Goal: Obtain resource: Download file/media

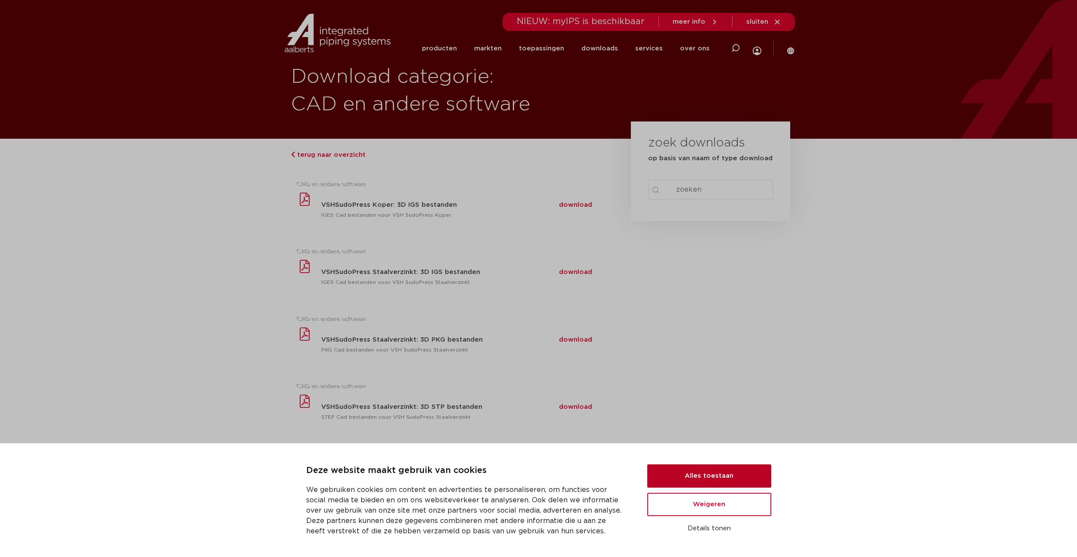
click at [698, 470] on button "Alles toestaan" at bounding box center [709, 475] width 124 height 23
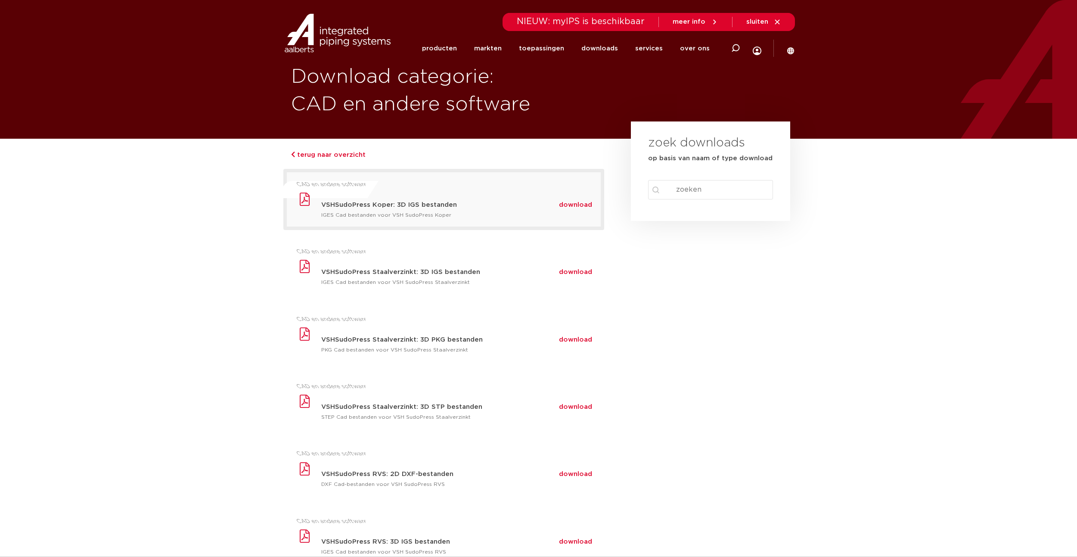
click at [581, 205] on span "download" at bounding box center [575, 205] width 33 height 6
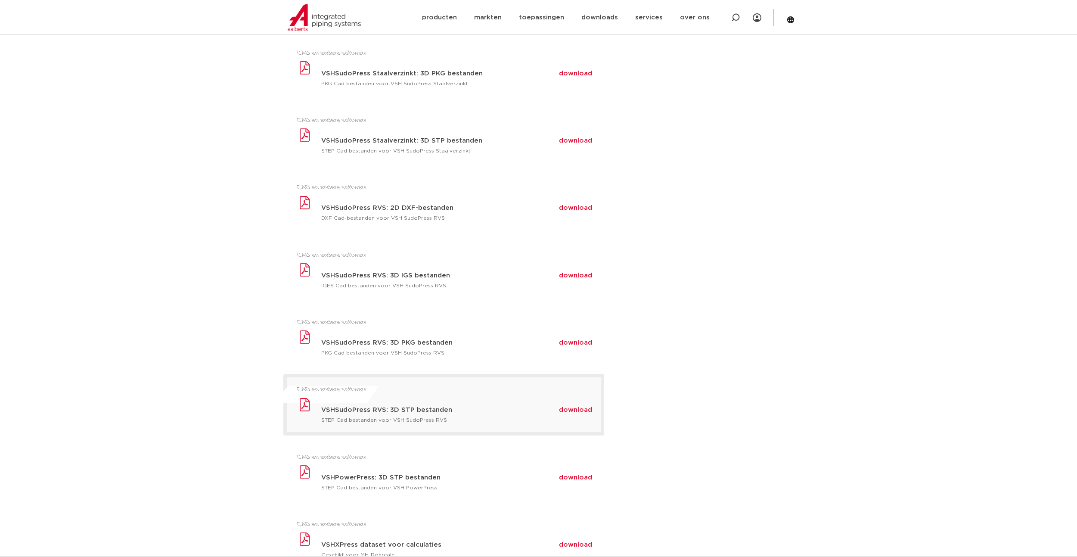
scroll to position [345, 0]
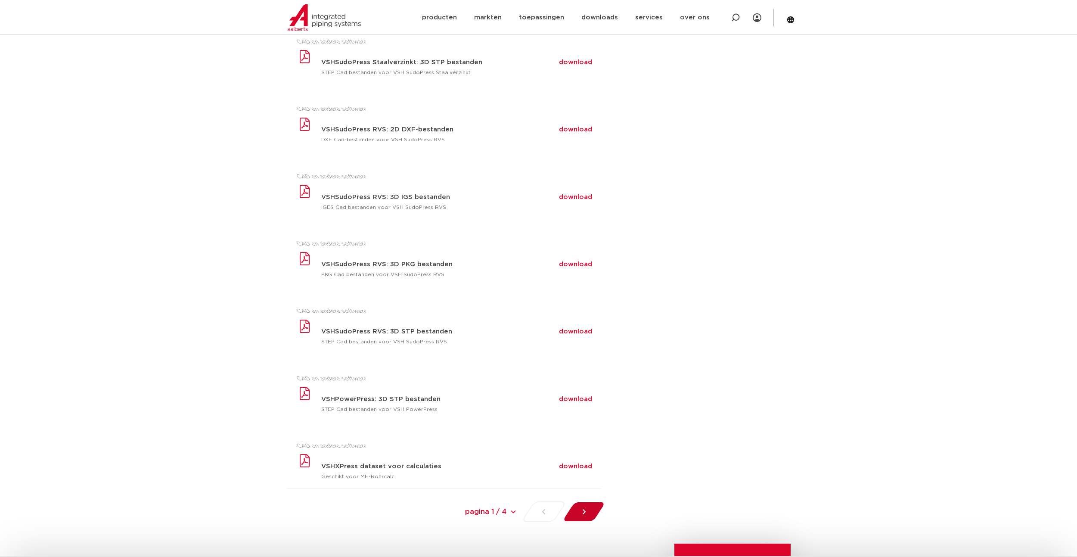
click at [589, 513] on div at bounding box center [583, 511] width 47 height 21
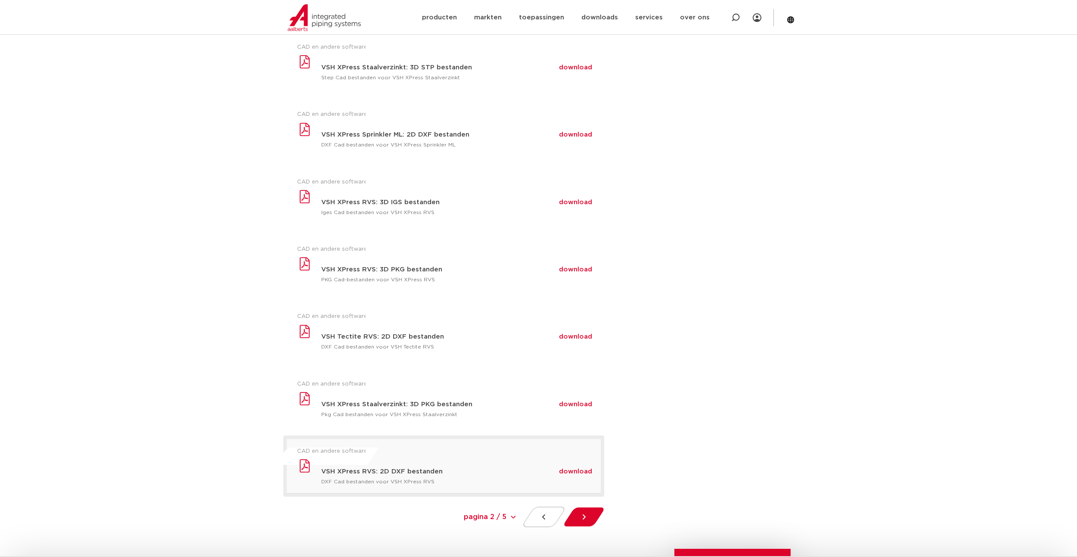
scroll to position [387, 0]
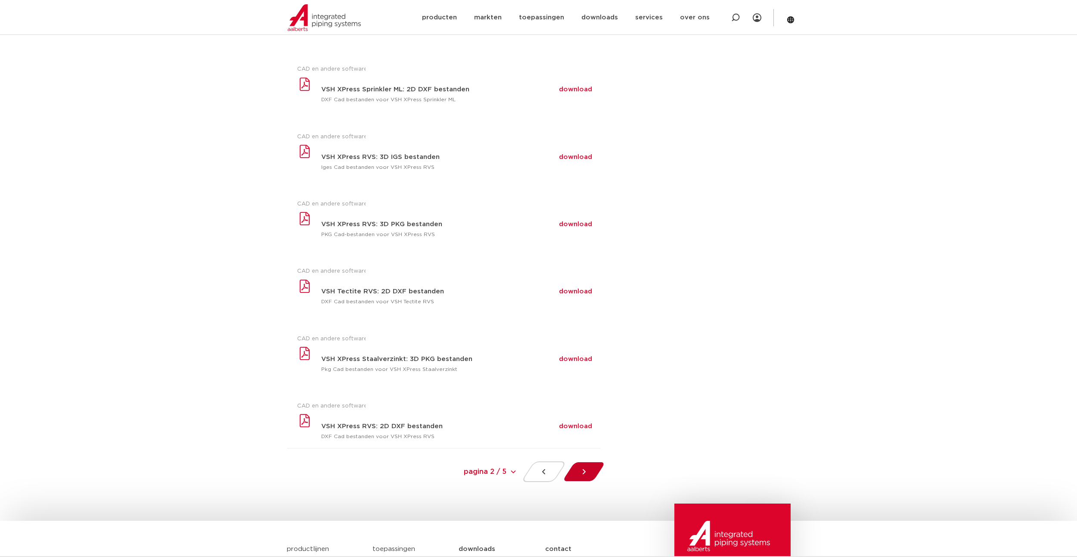
click at [586, 465] on div at bounding box center [583, 471] width 47 height 21
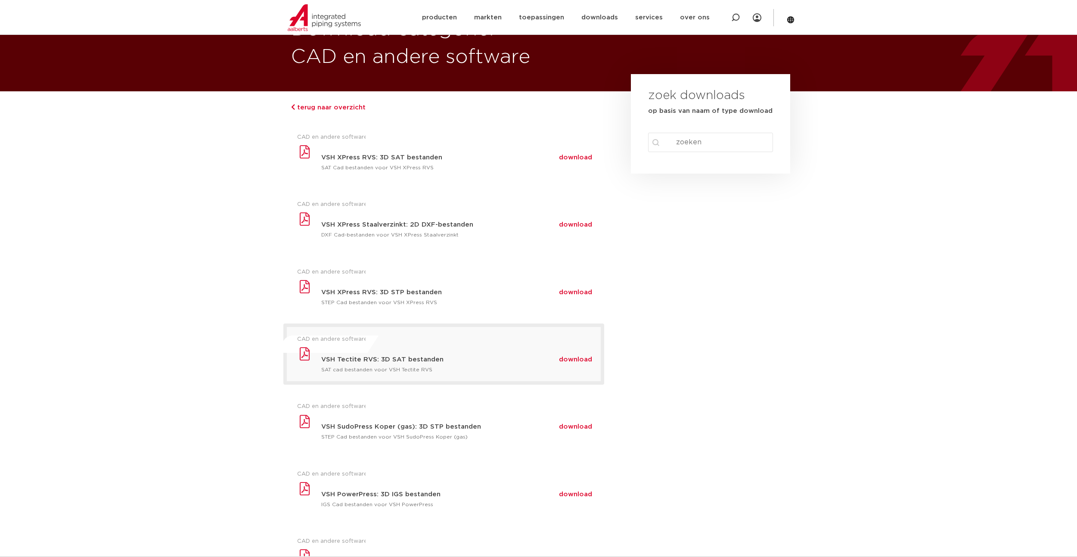
scroll to position [43, 0]
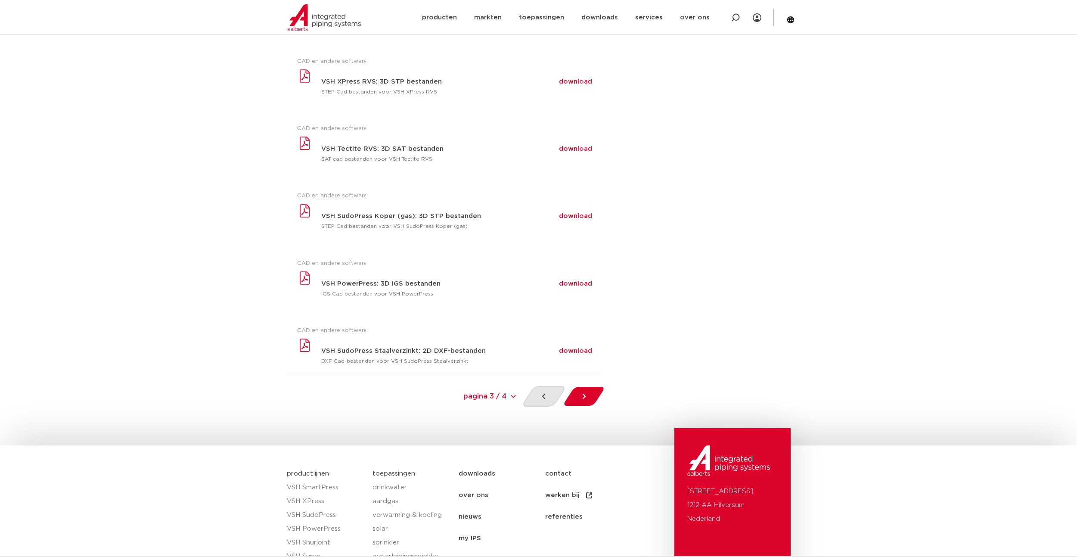
click at [541, 396] on icon at bounding box center [544, 396] width 9 height 9
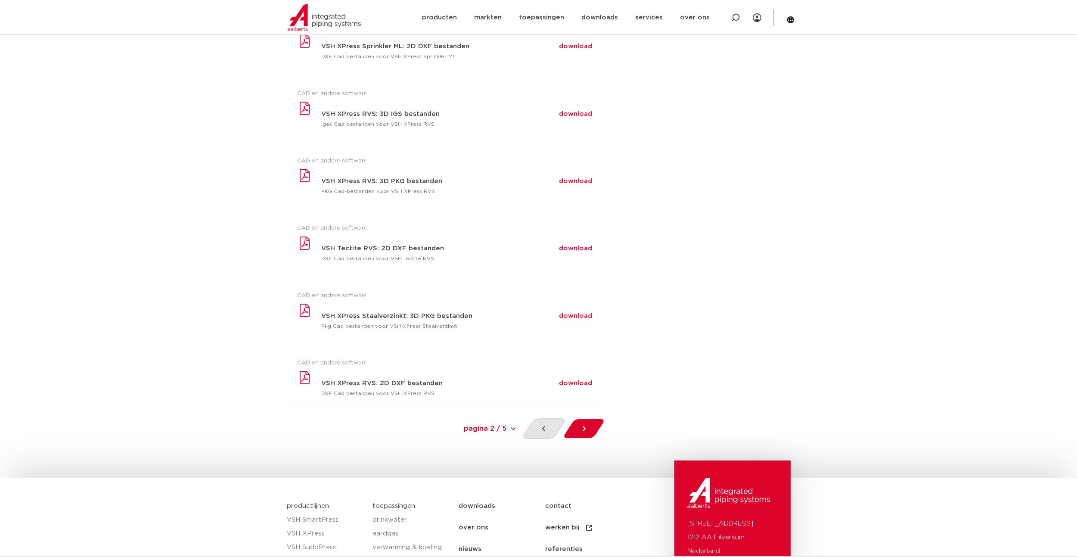
click at [535, 428] on div at bounding box center [544, 428] width 46 height 21
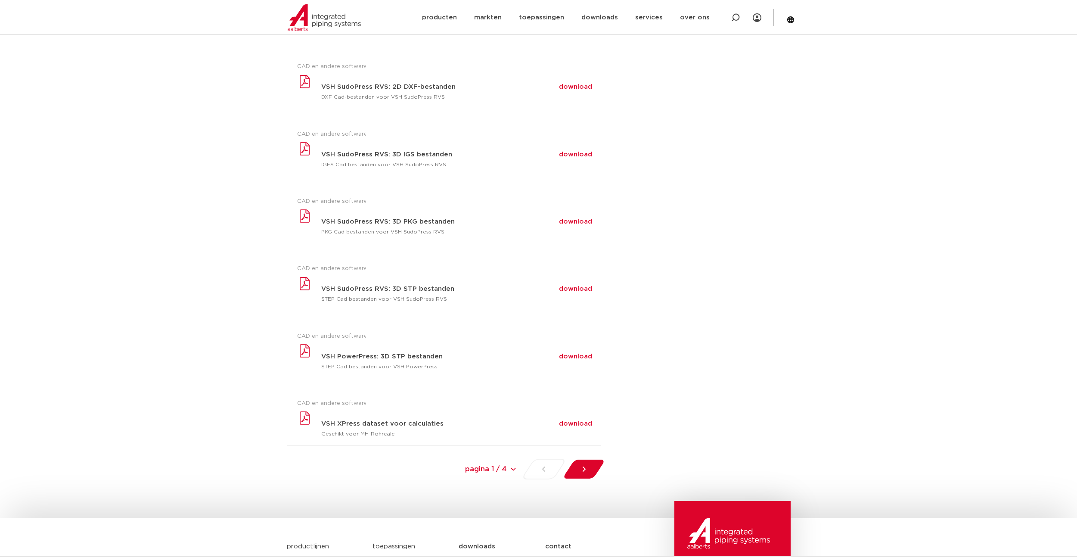
scroll to position [172, 0]
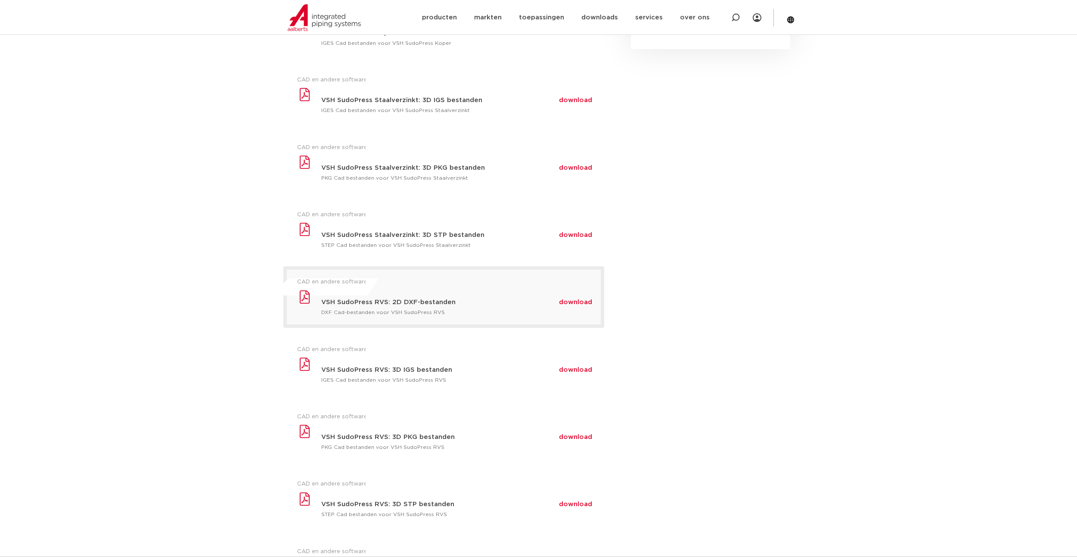
click at [575, 305] on span "download" at bounding box center [575, 302] width 33 height 6
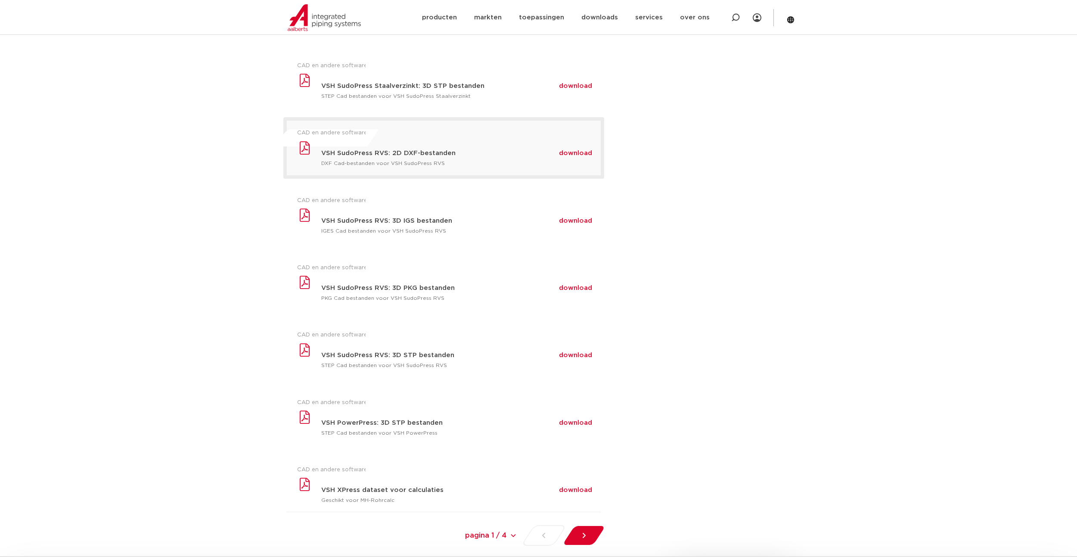
scroll to position [387, 0]
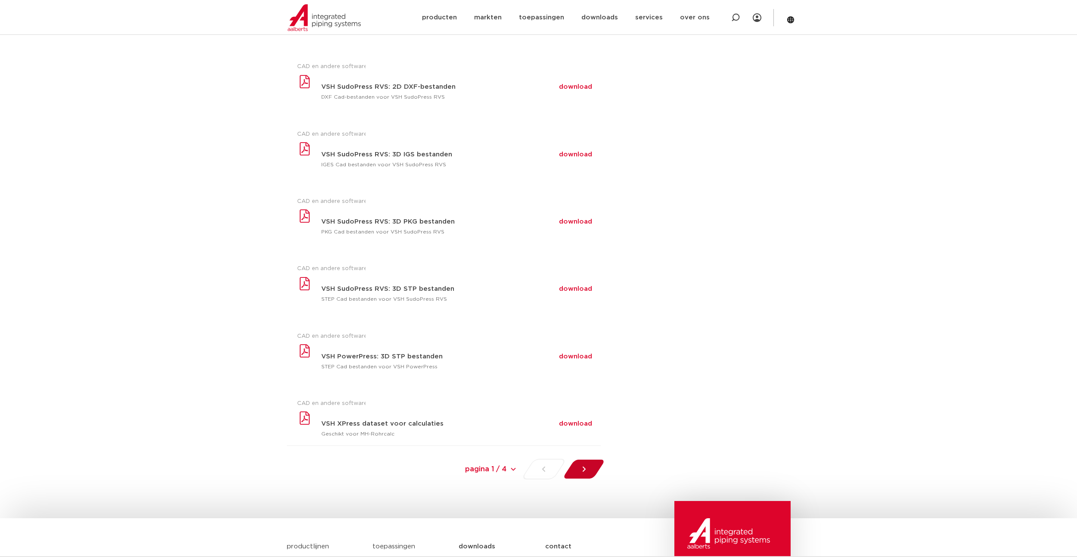
click at [589, 463] on div at bounding box center [583, 469] width 47 height 21
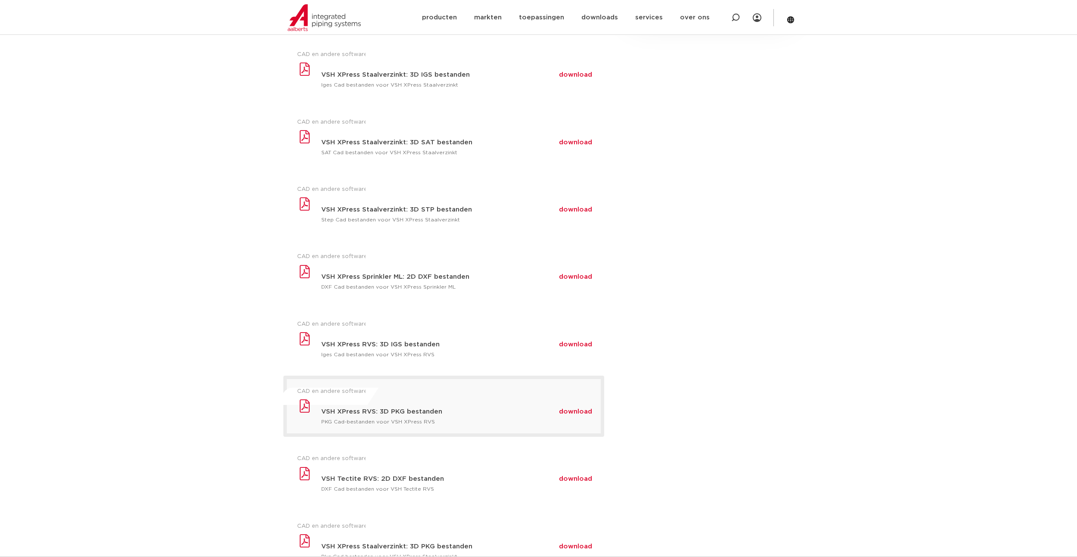
scroll to position [215, 0]
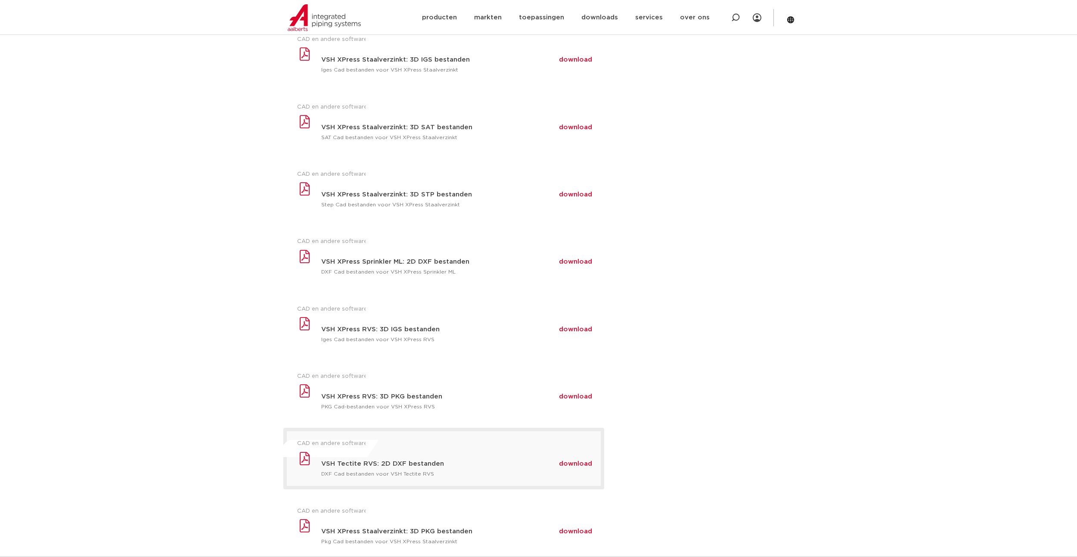
click at [570, 465] on span "download" at bounding box center [575, 463] width 33 height 6
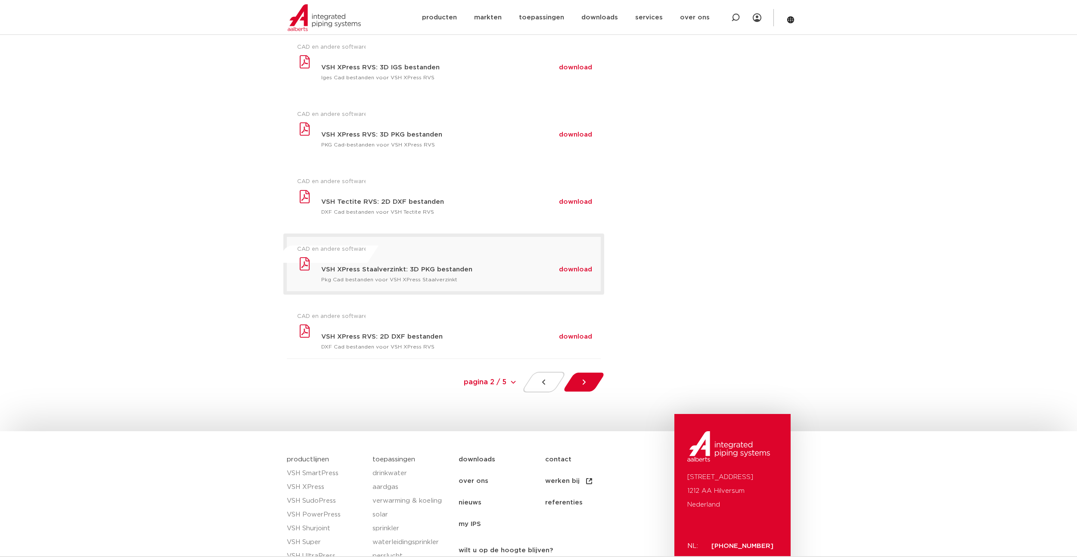
scroll to position [430, 0]
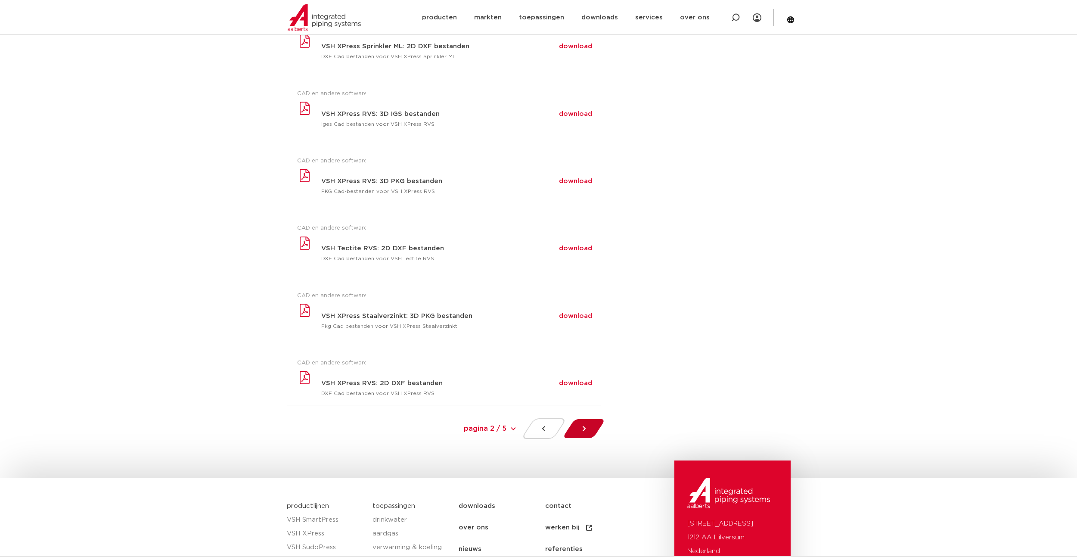
click at [585, 429] on icon at bounding box center [584, 428] width 9 height 9
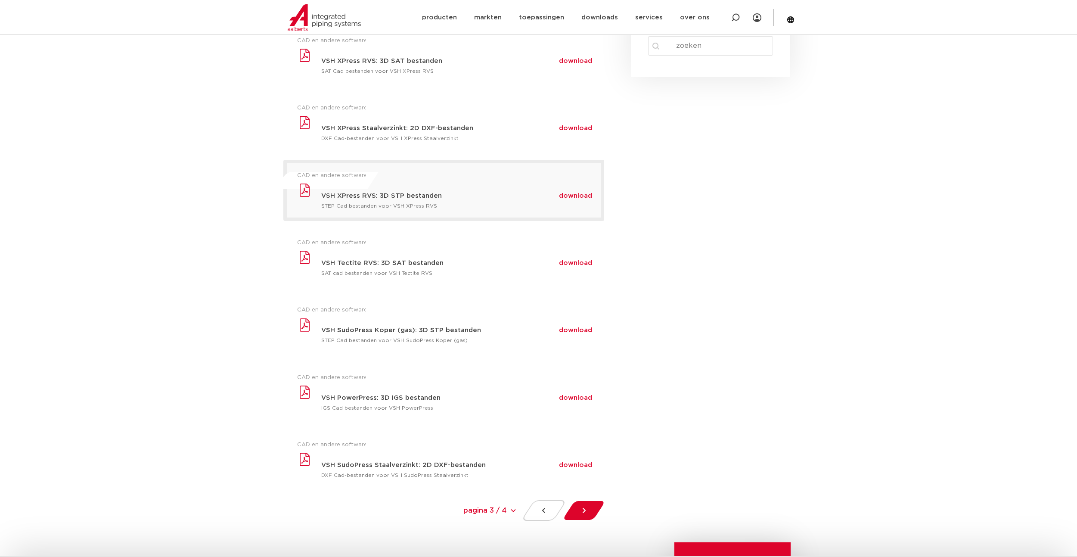
scroll to position [129, 0]
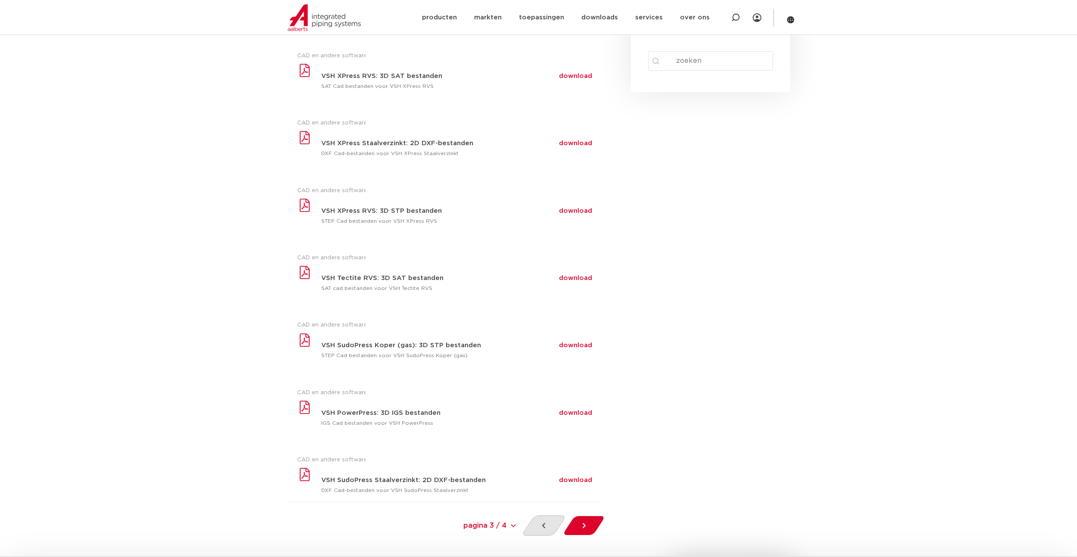
click at [543, 525] on icon at bounding box center [543, 525] width 3 height 5
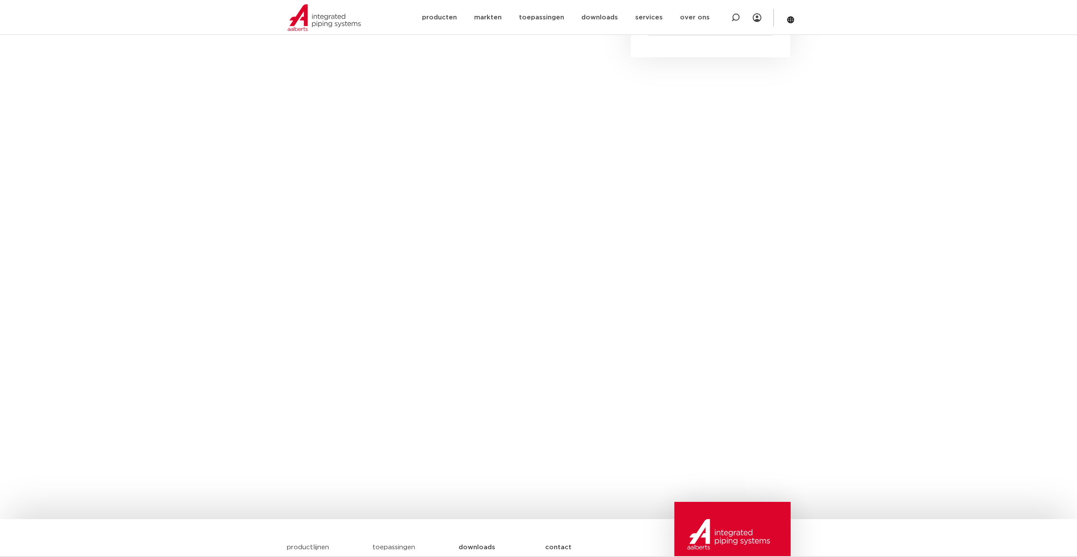
scroll to position [172, 0]
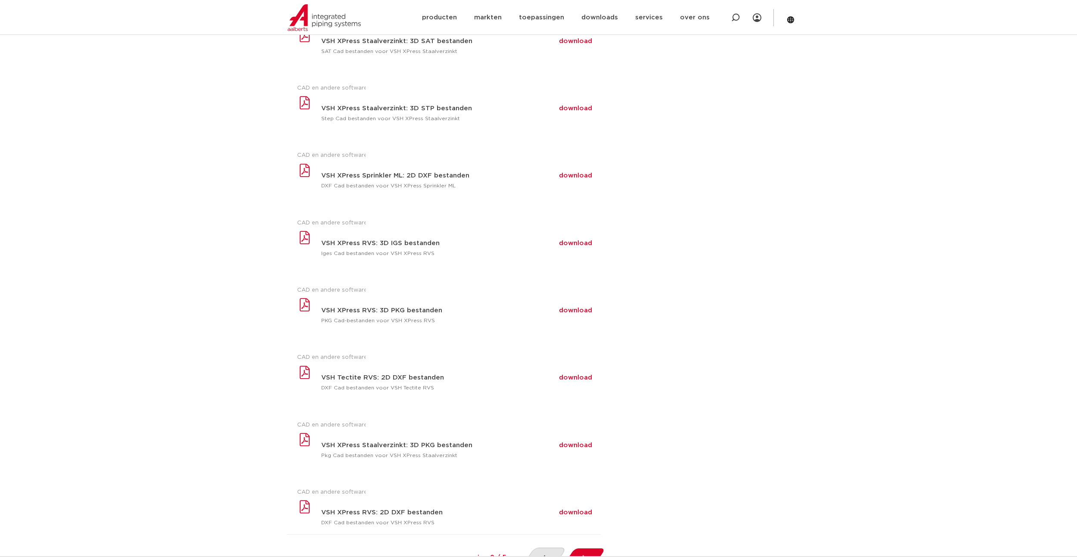
click at [544, 554] on icon at bounding box center [544, 557] width 9 height 9
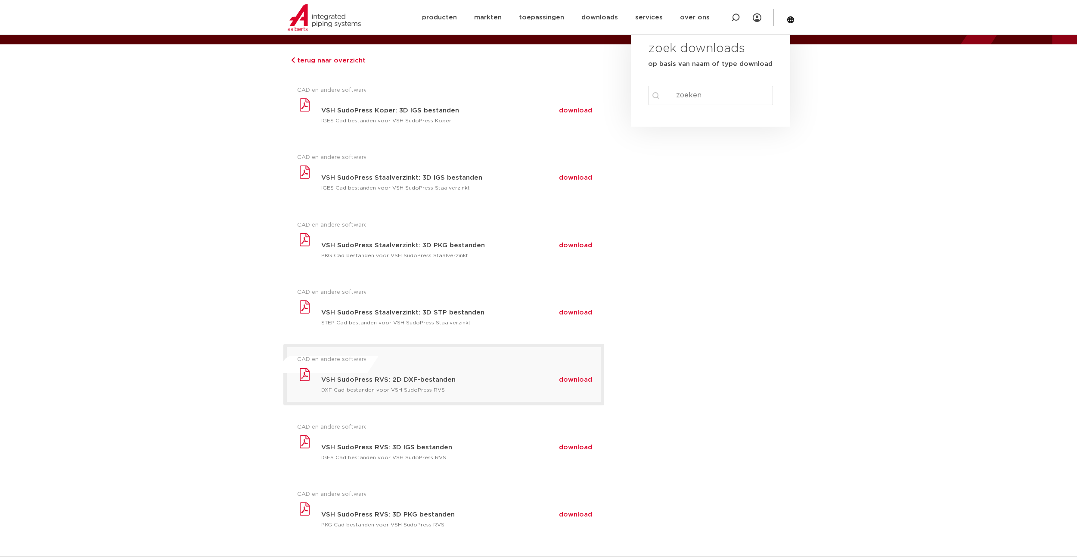
scroll to position [86, 0]
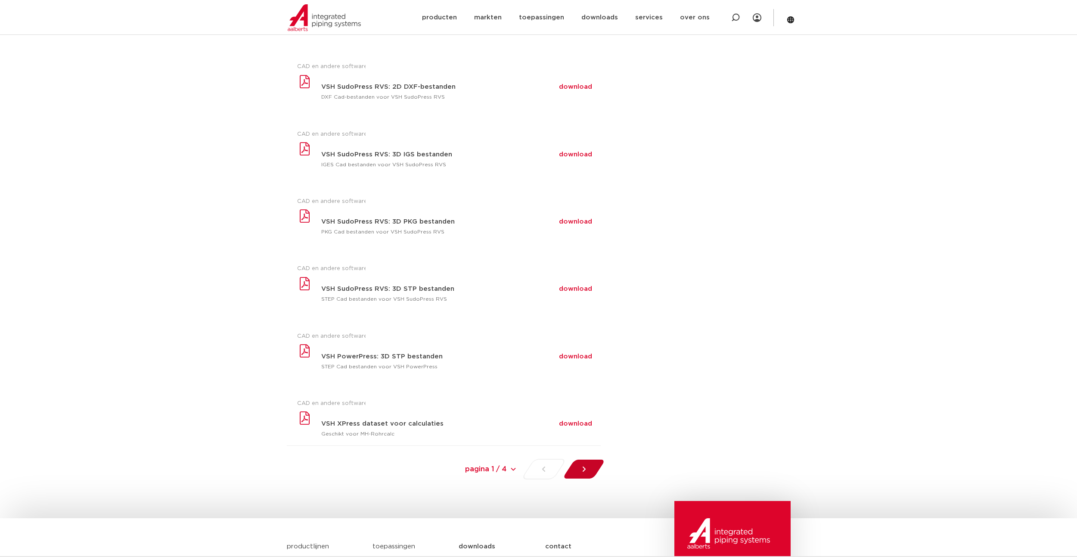
click at [592, 462] on div at bounding box center [583, 469] width 47 height 21
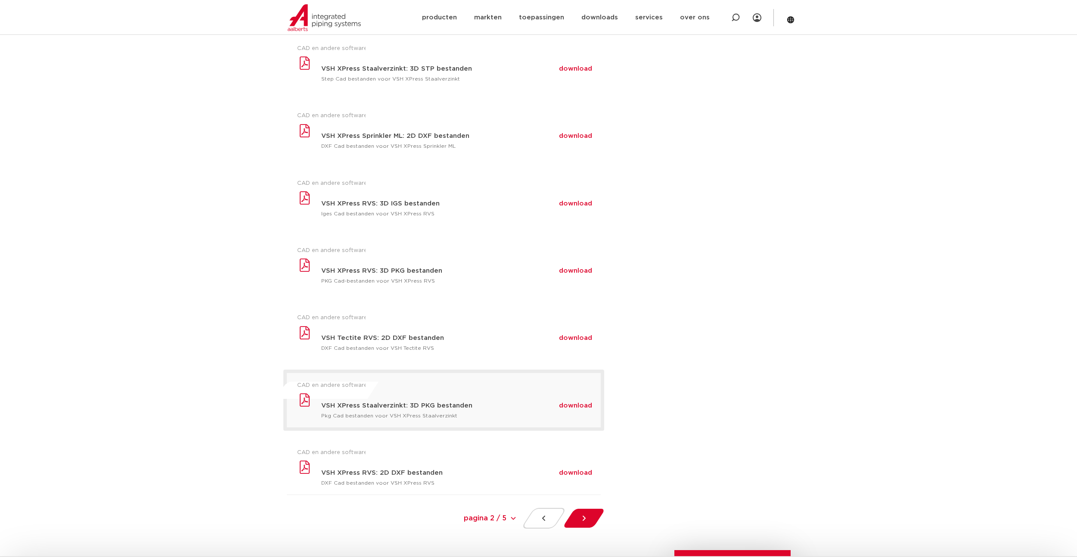
scroll to position [344, 0]
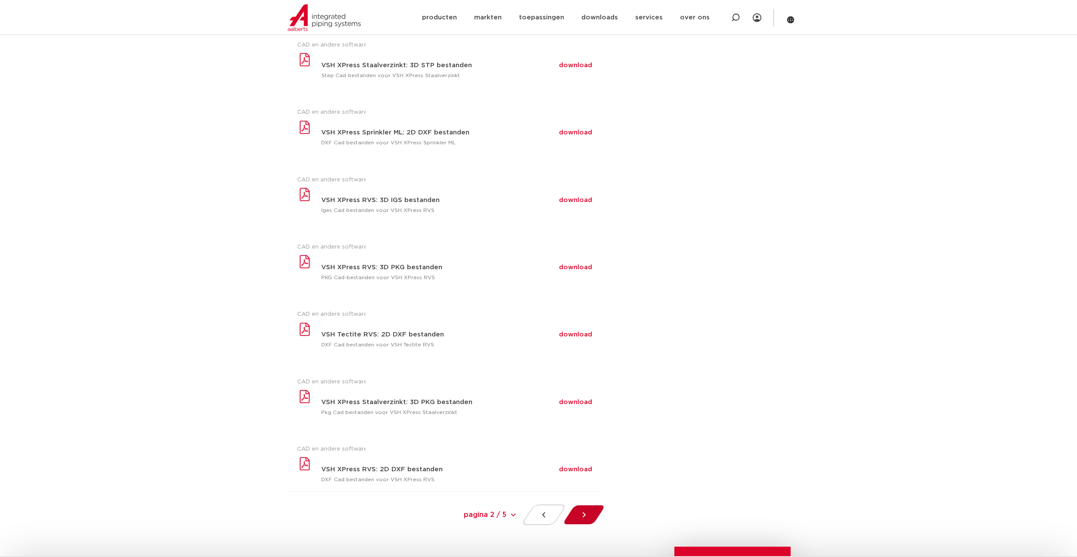
click at [578, 509] on div at bounding box center [583, 514] width 47 height 21
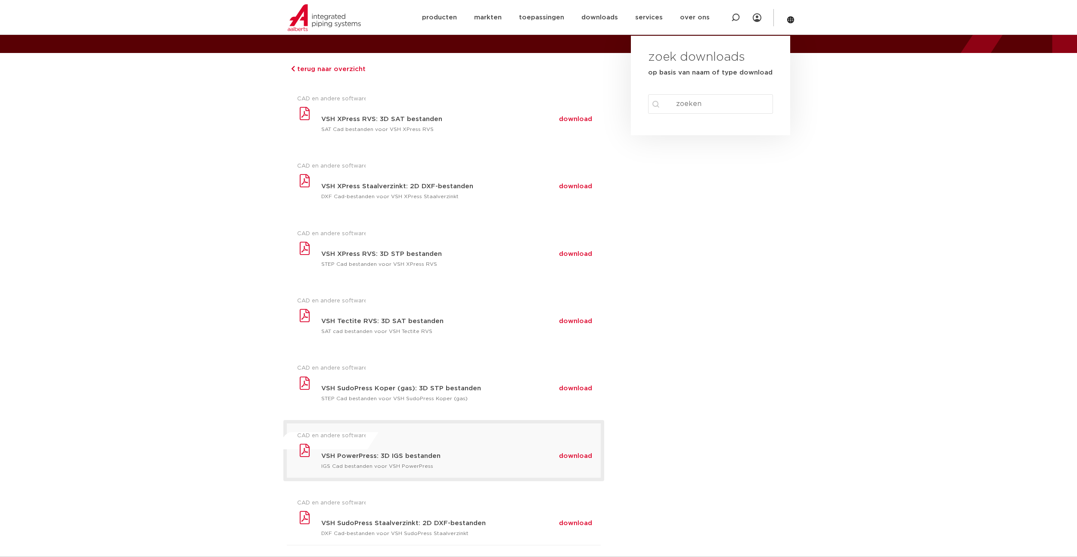
scroll to position [129, 0]
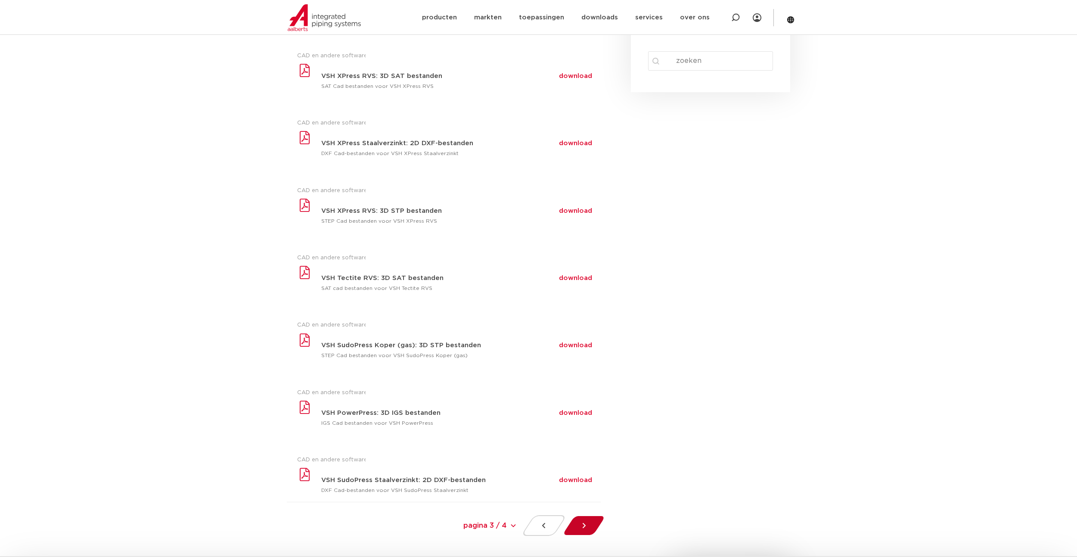
click at [575, 530] on div at bounding box center [583, 525] width 47 height 21
click at [586, 521] on icon at bounding box center [584, 525] width 9 height 9
click at [587, 526] on icon at bounding box center [584, 525] width 9 height 9
click at [796, 351] on section "terug naar overzicht CAD en andere software VSH XPress RVS: 3D SAT bestanden do…" at bounding box center [538, 275] width 1077 height 530
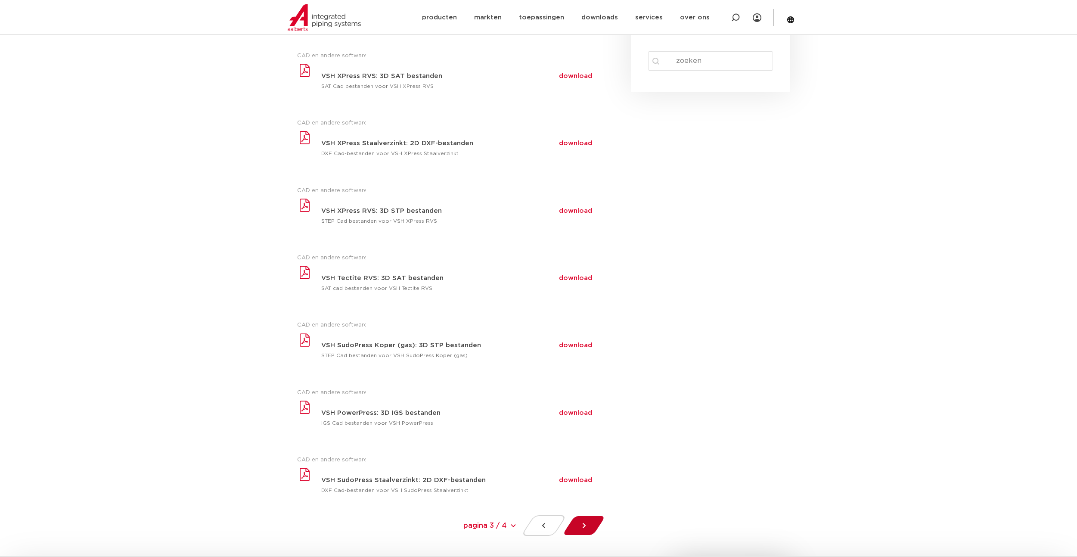
click at [594, 523] on div at bounding box center [583, 525] width 47 height 21
click at [507, 526] on select "pagina 3 / 4 pagina 3 / 4 « Previous 1 2 3" at bounding box center [452, 525] width 129 height 19
click at [718, 406] on div "zoek downloads op basis van naam of type download search Search content Clear" at bounding box center [711, 275] width 168 height 530
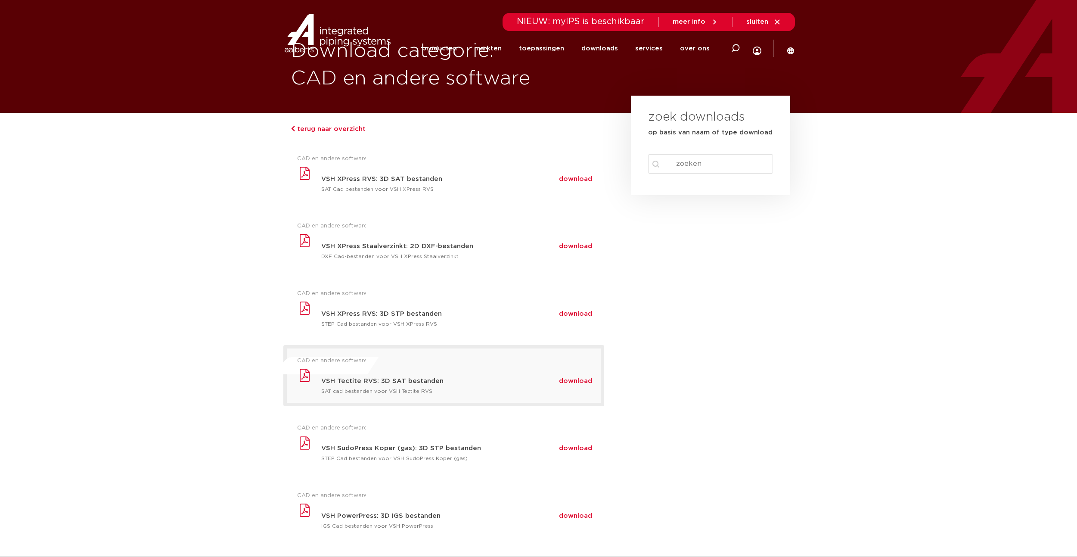
scroll to position [0, 0]
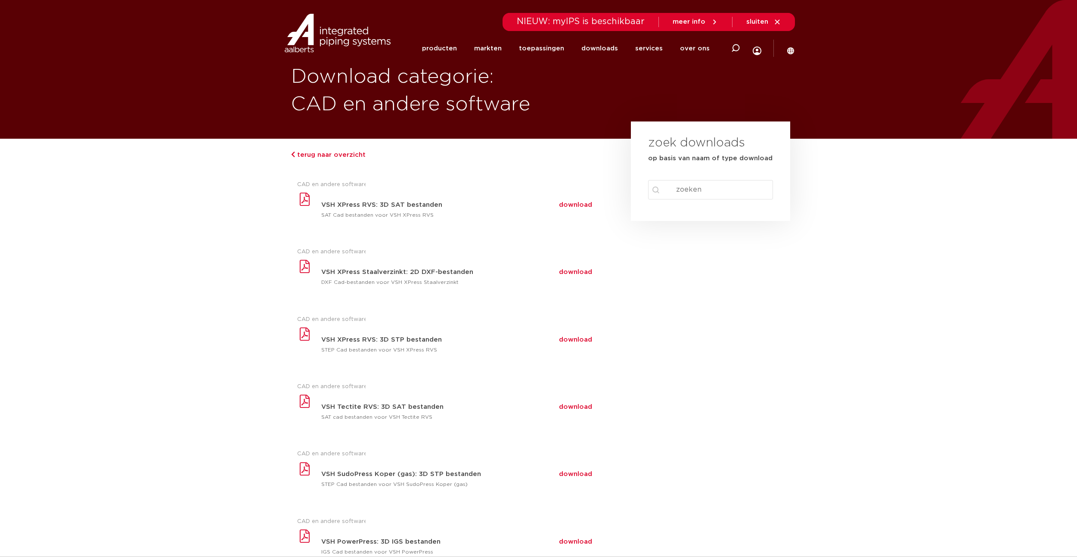
click at [681, 193] on input "Search content" at bounding box center [710, 189] width 125 height 19
click at [702, 196] on input "Search content" at bounding box center [710, 189] width 125 height 19
click at [699, 187] on input "Search content" at bounding box center [710, 189] width 125 height 19
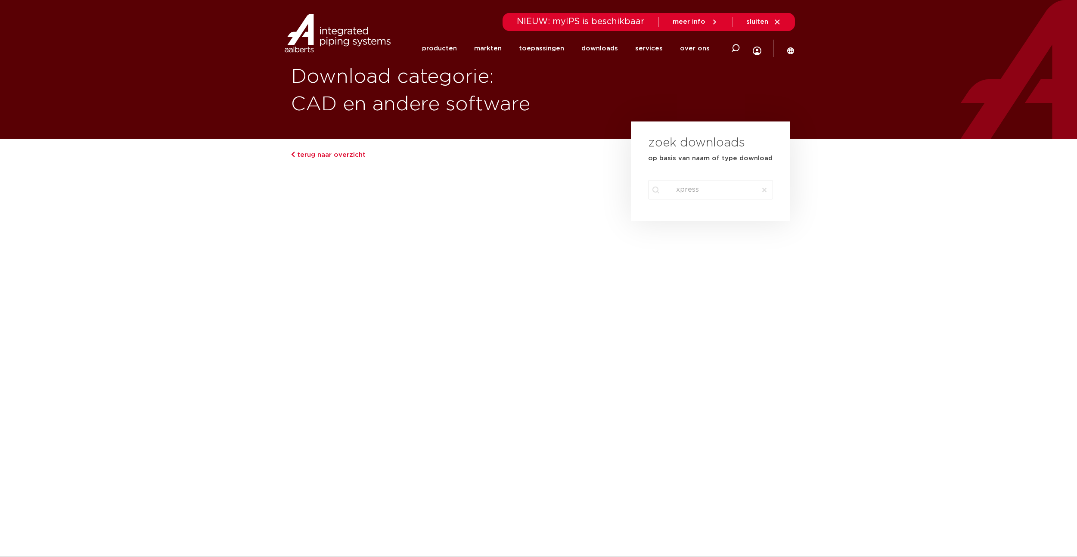
type input "xpress"
click at [750, 326] on div "zoek downloads op basis van naam of type download search Search content xpress …" at bounding box center [711, 496] width 168 height 714
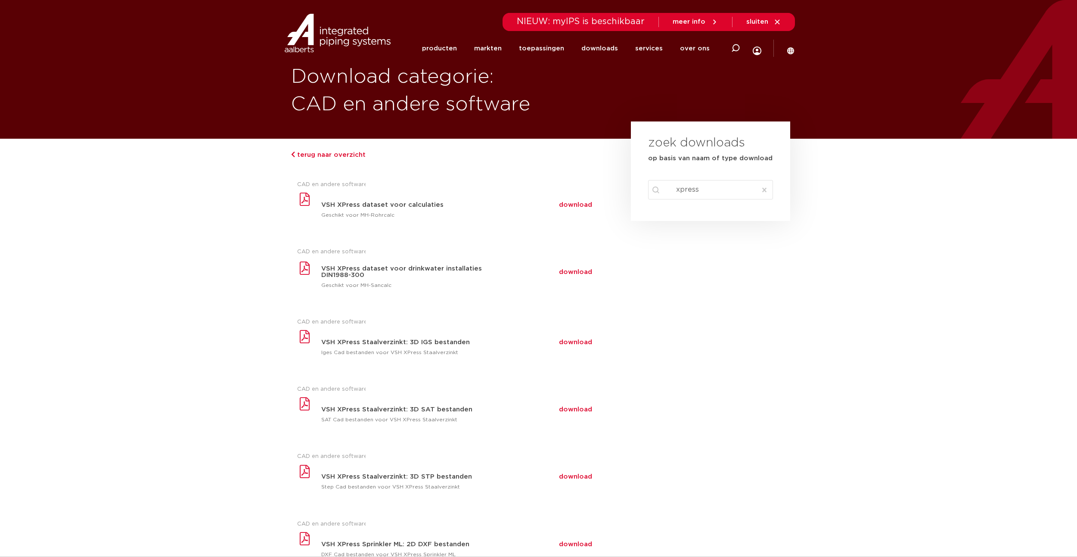
click at [721, 271] on div "zoek downloads op basis van naam of type download search Search content xpress …" at bounding box center [711, 506] width 168 height 735
click at [764, 187] on button "Clear" at bounding box center [765, 189] width 16 height 19
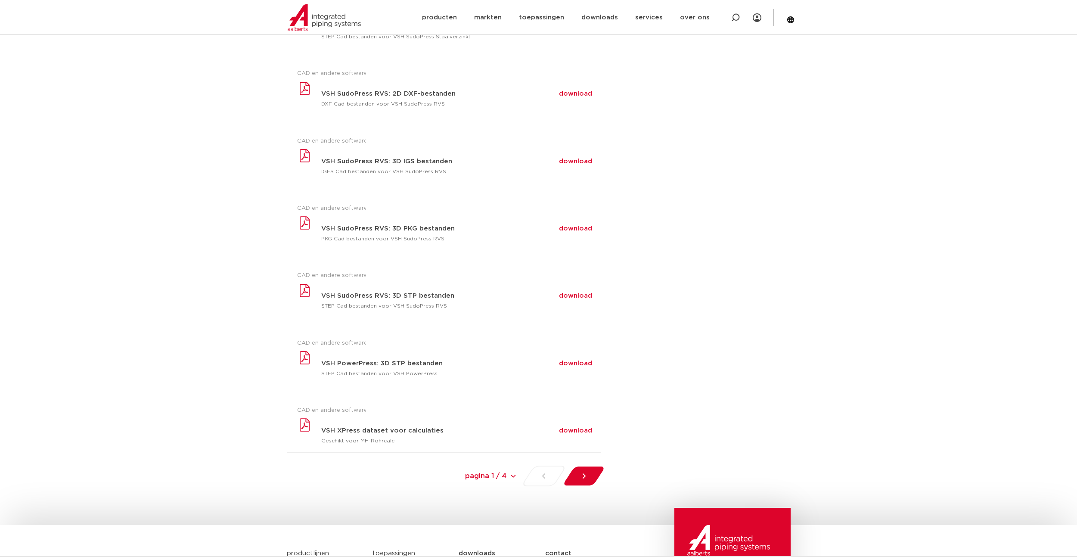
scroll to position [560, 0]
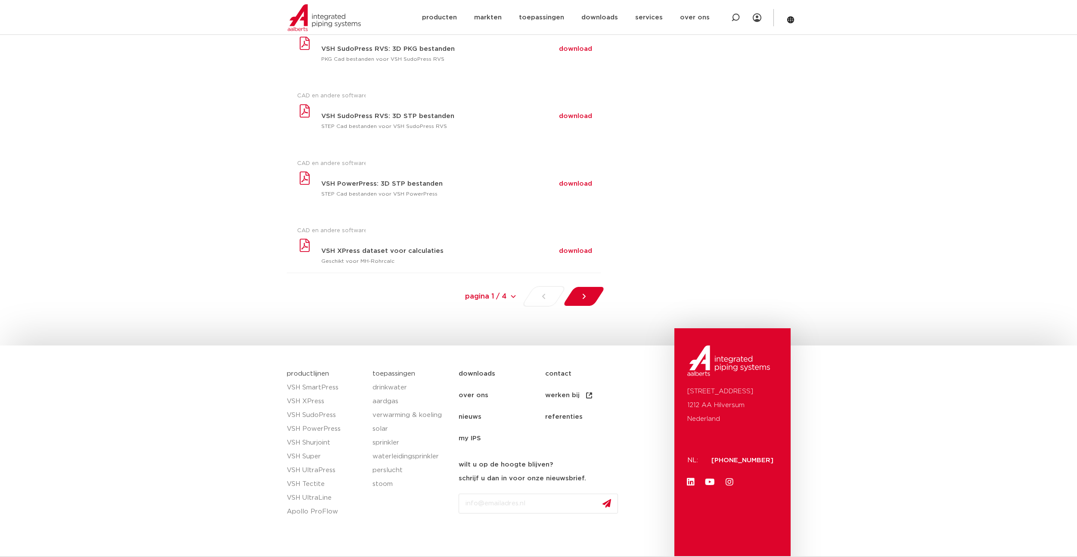
click at [516, 294] on select "pagina 1 / 4 pagina 1 / 4 1 2 3 Next »" at bounding box center [452, 296] width 129 height 19
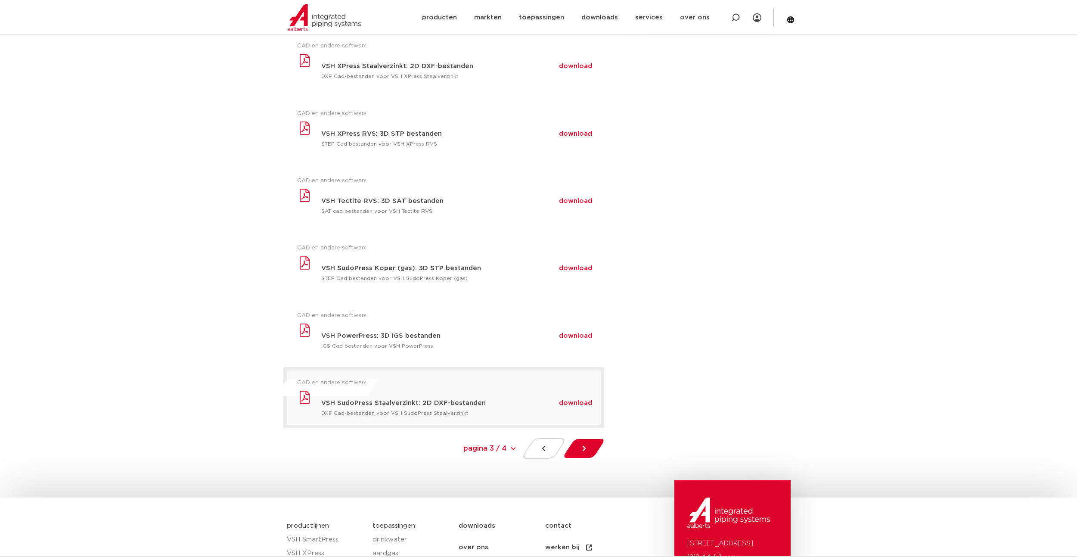
scroll to position [215, 0]
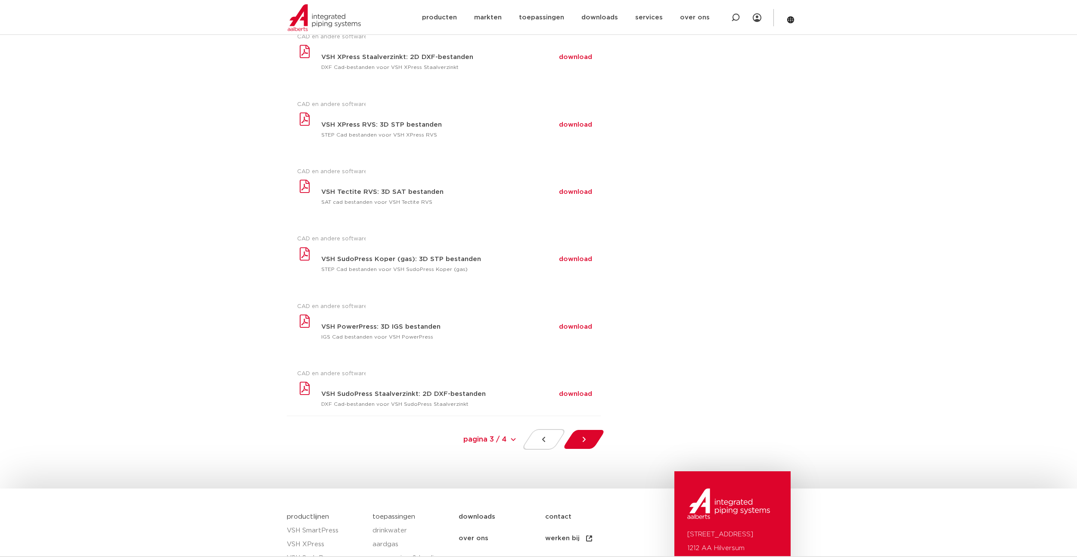
click at [503, 441] on select "pagina 3 / 4 pagina 3 / 4 « Previous 1 2 3" at bounding box center [452, 439] width 129 height 19
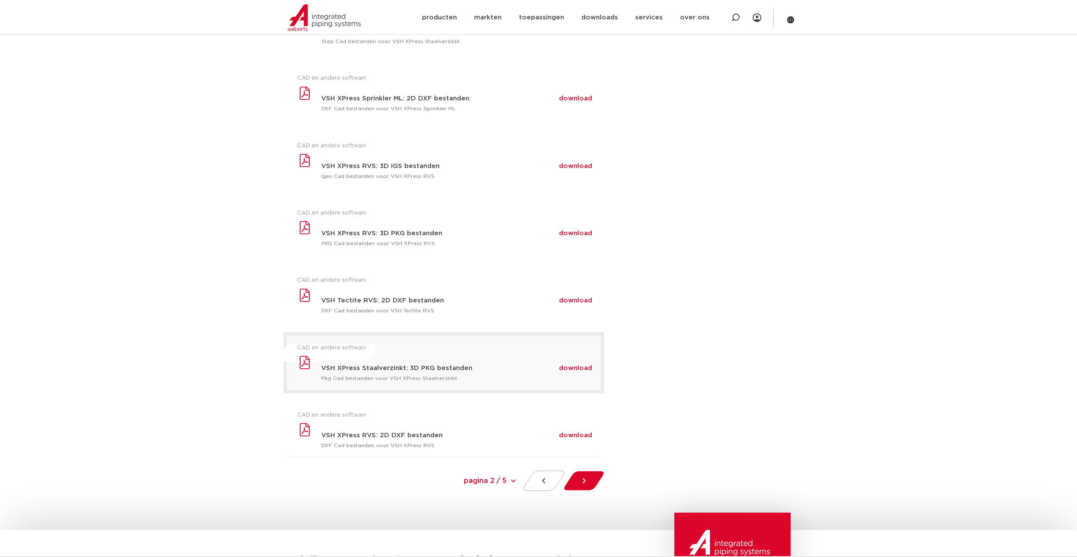
scroll to position [387, 0]
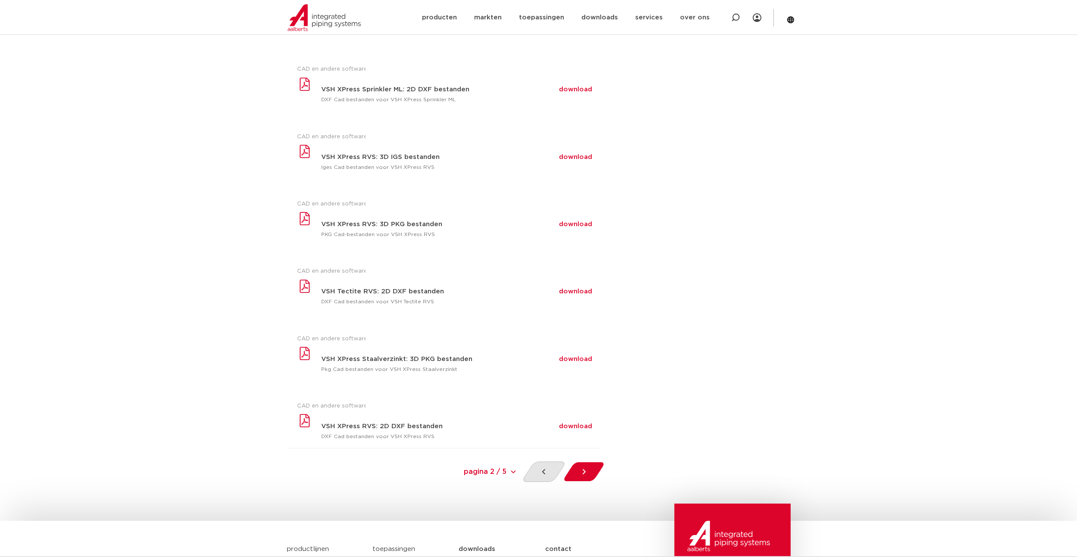
click at [539, 476] on div at bounding box center [544, 471] width 46 height 21
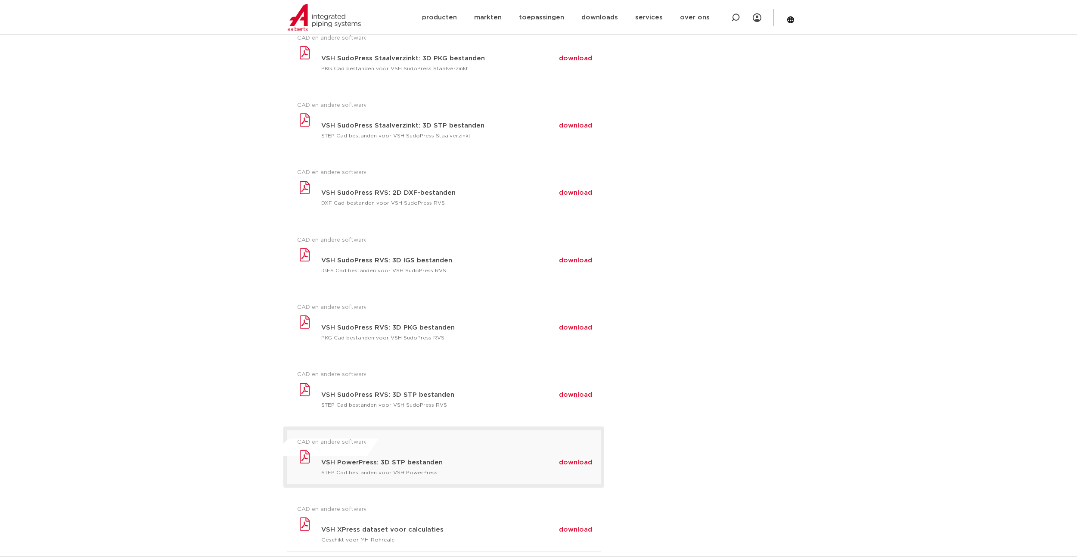
scroll to position [344, 0]
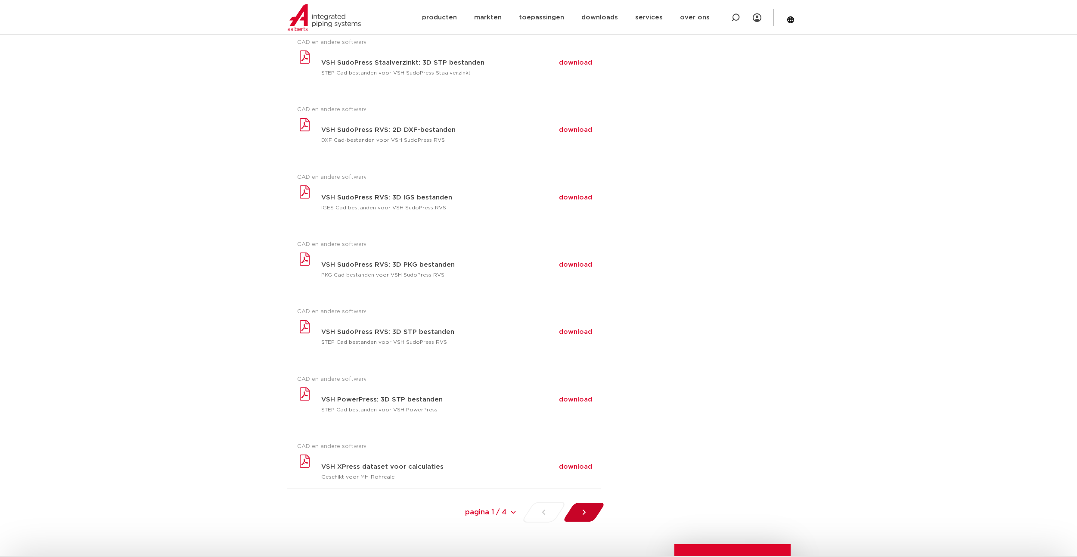
click at [585, 507] on div at bounding box center [583, 512] width 47 height 21
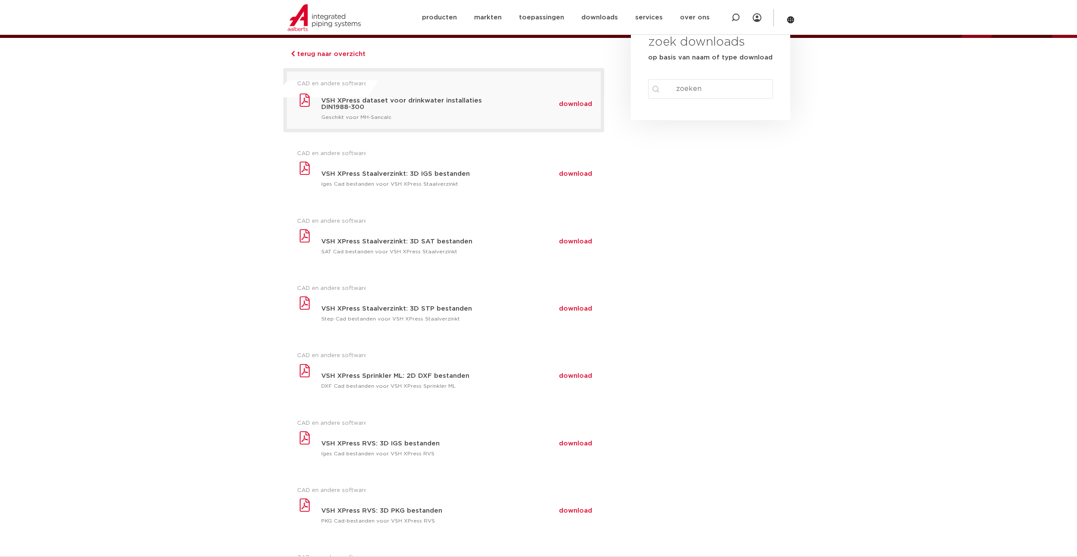
scroll to position [86, 0]
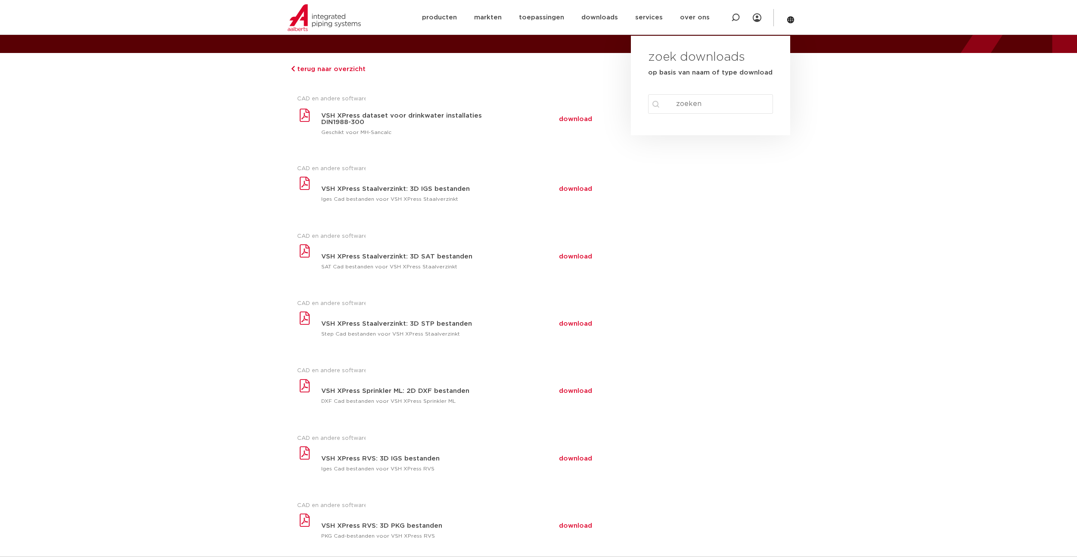
click at [704, 96] on input "Search content" at bounding box center [710, 103] width 125 height 19
type input "xpress"
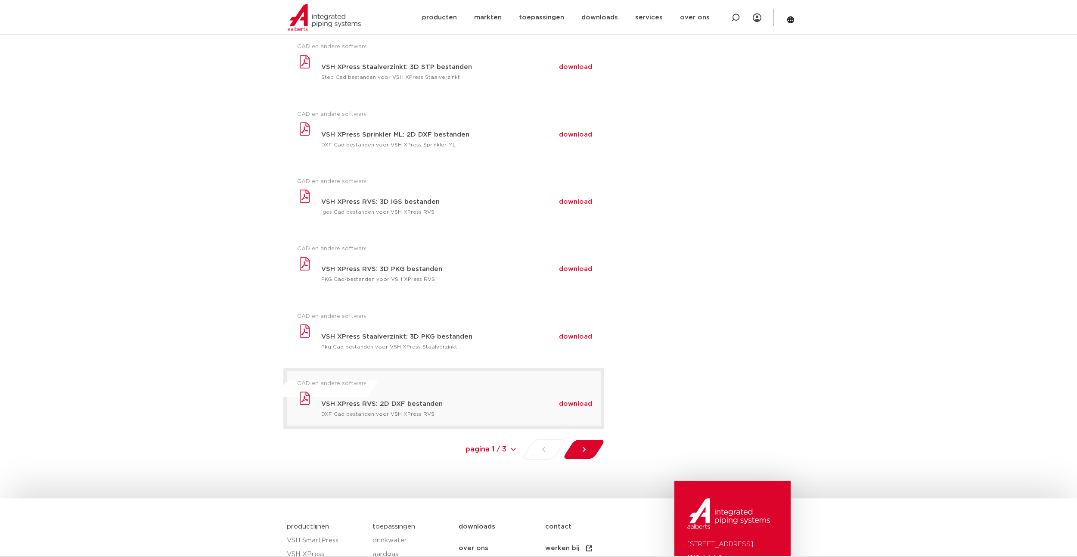
scroll to position [430, 0]
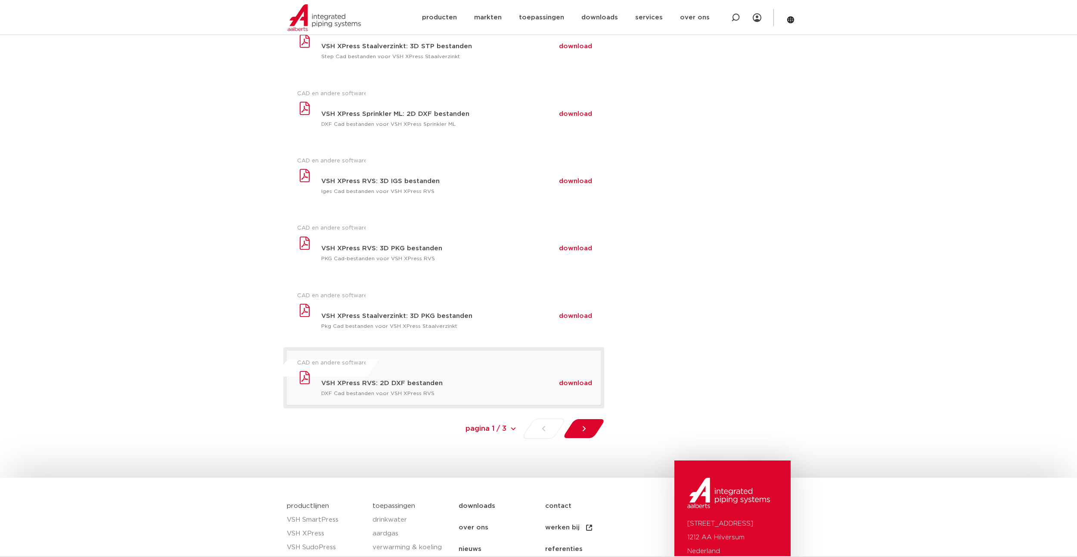
click at [573, 386] on span "download" at bounding box center [575, 383] width 33 height 6
